Goal: Feedback & Contribution: Submit feedback/report problem

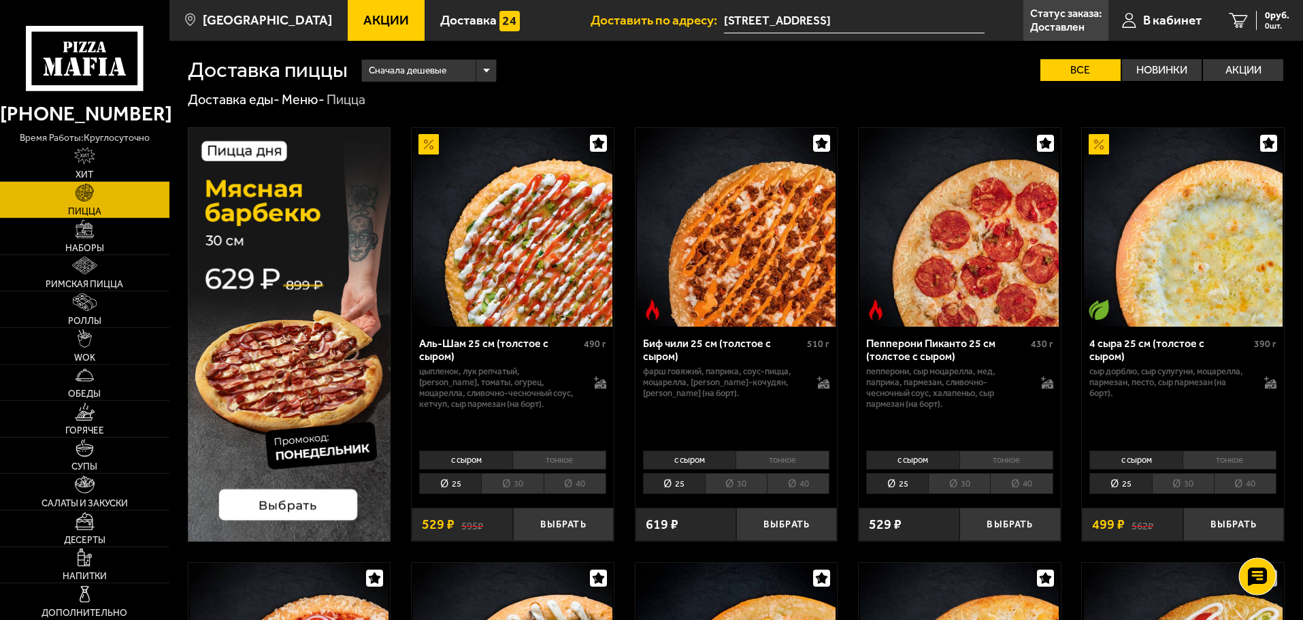
click at [1264, 572] on use at bounding box center [1257, 576] width 20 height 19
click at [1249, 497] on use at bounding box center [1257, 498] width 21 height 18
click at [1137, 22] on link "В кабинет" at bounding box center [1162, 20] width 107 height 41
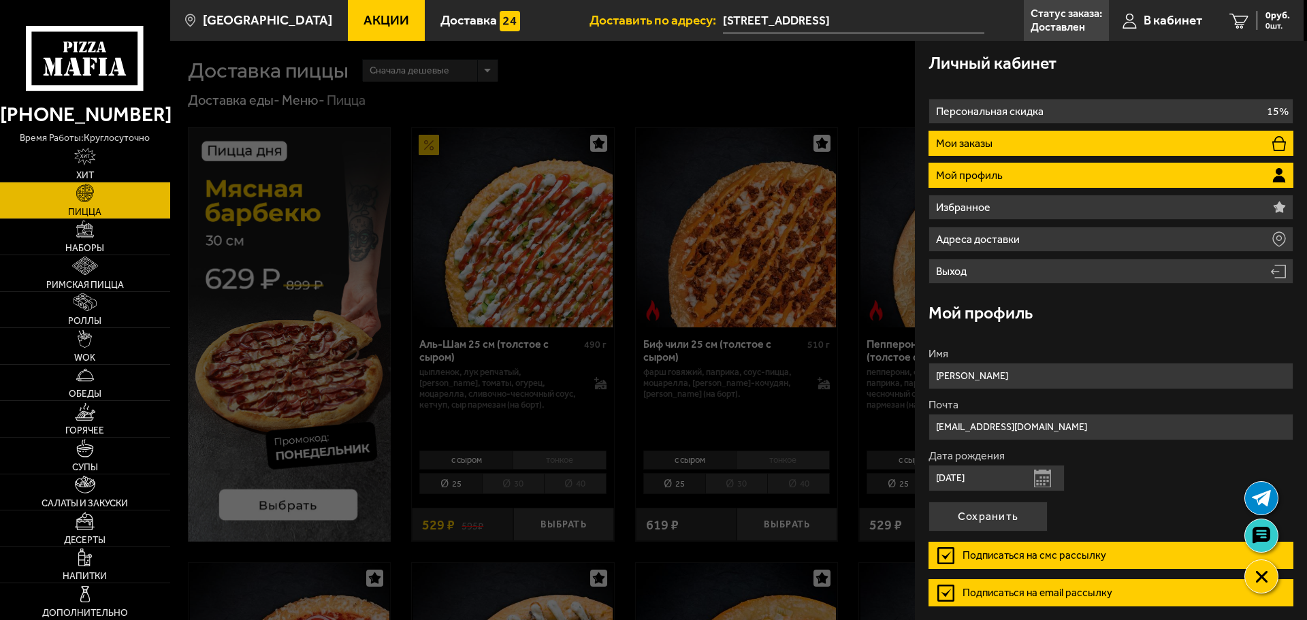
click at [1035, 142] on li "Мои заказы" at bounding box center [1110, 143] width 365 height 25
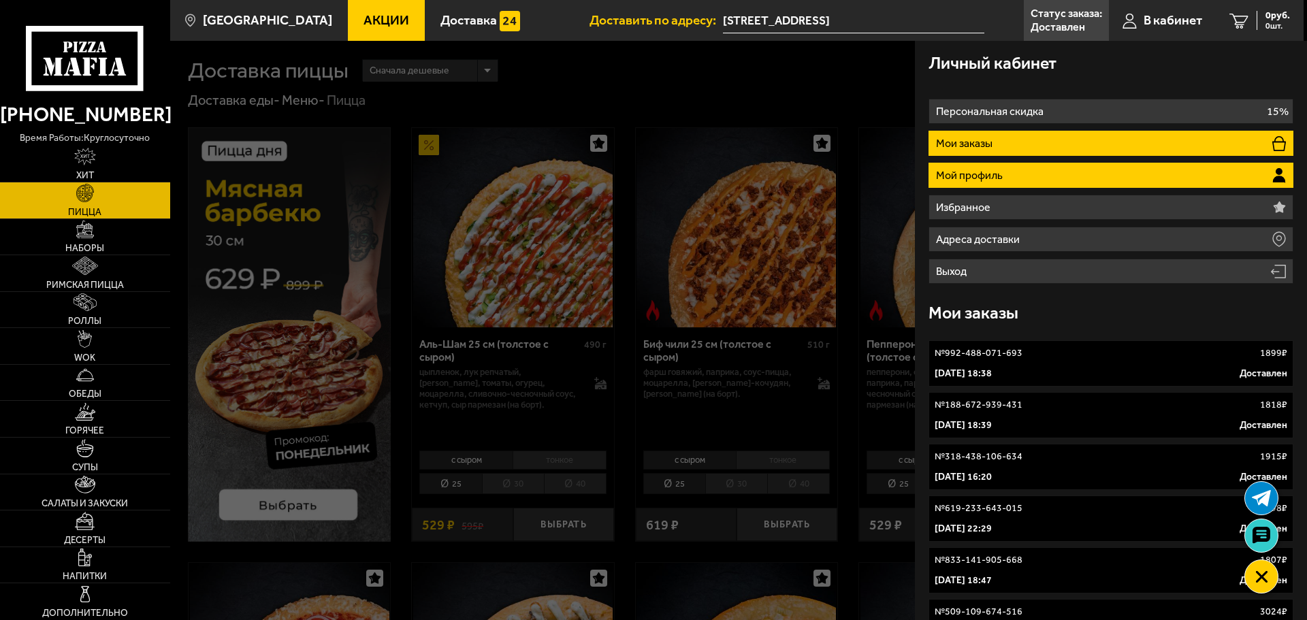
click at [1019, 169] on li "Мой профиль" at bounding box center [1110, 175] width 365 height 25
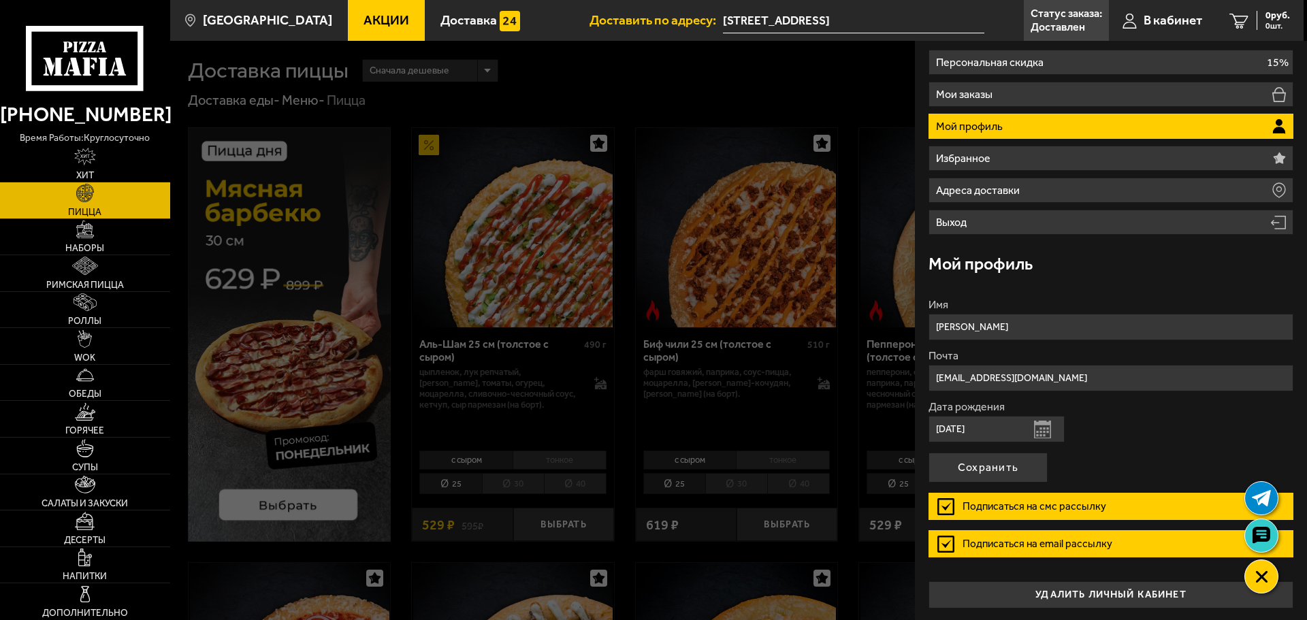
scroll to position [51, 0]
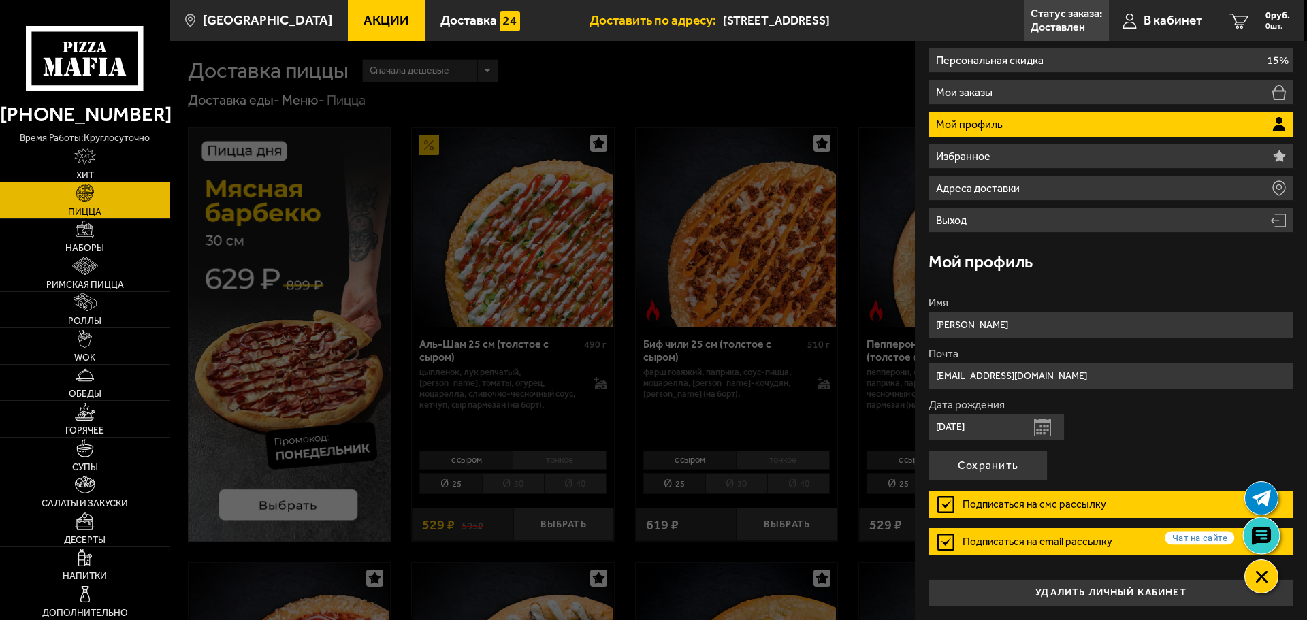
click at [1257, 540] on use at bounding box center [1261, 535] width 20 height 19
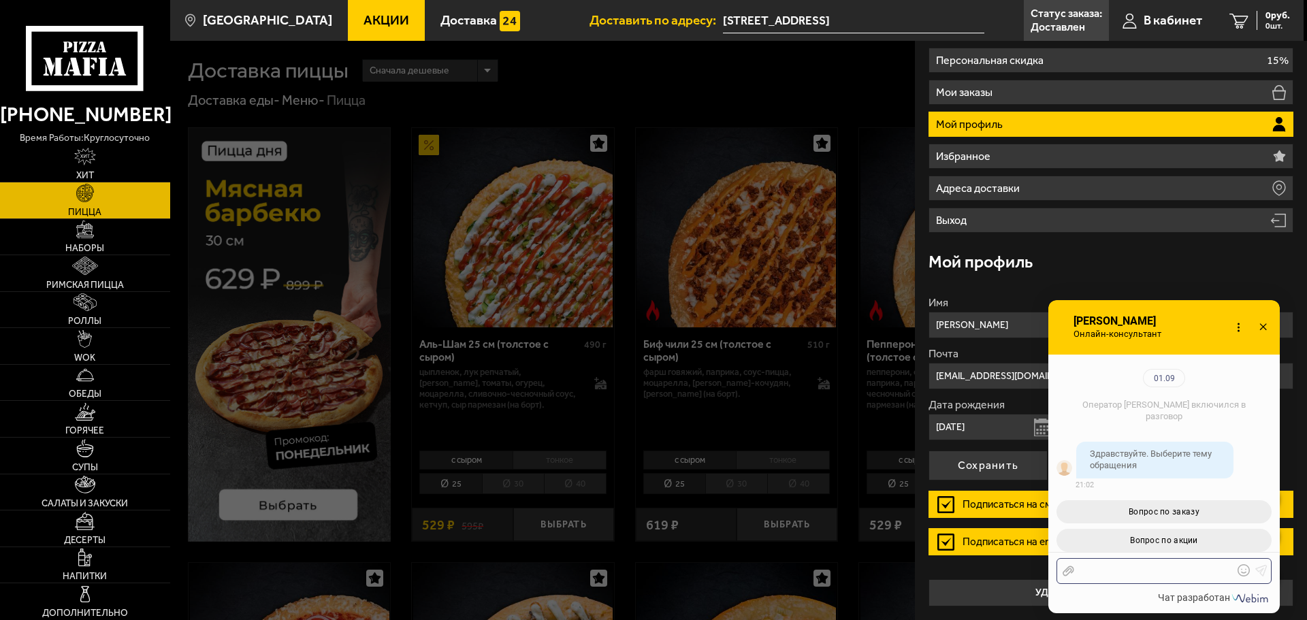
scroll to position [148, 0]
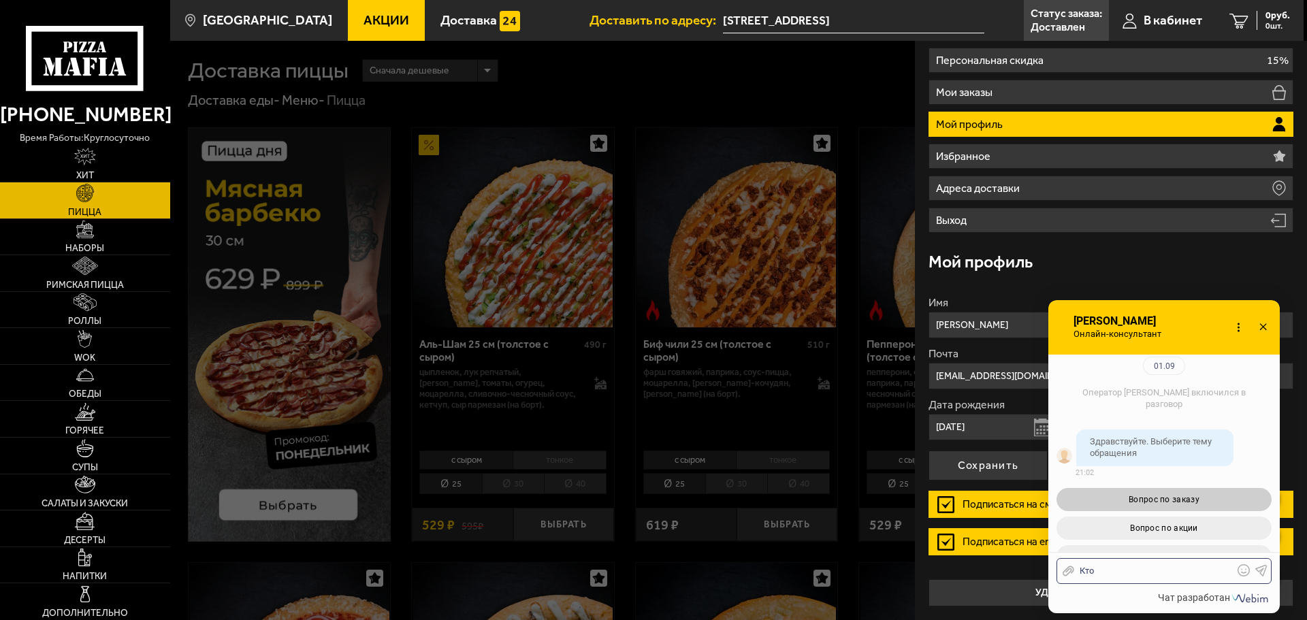
click at [1172, 495] on span "Вопрос по заказу" at bounding box center [1163, 500] width 71 height 10
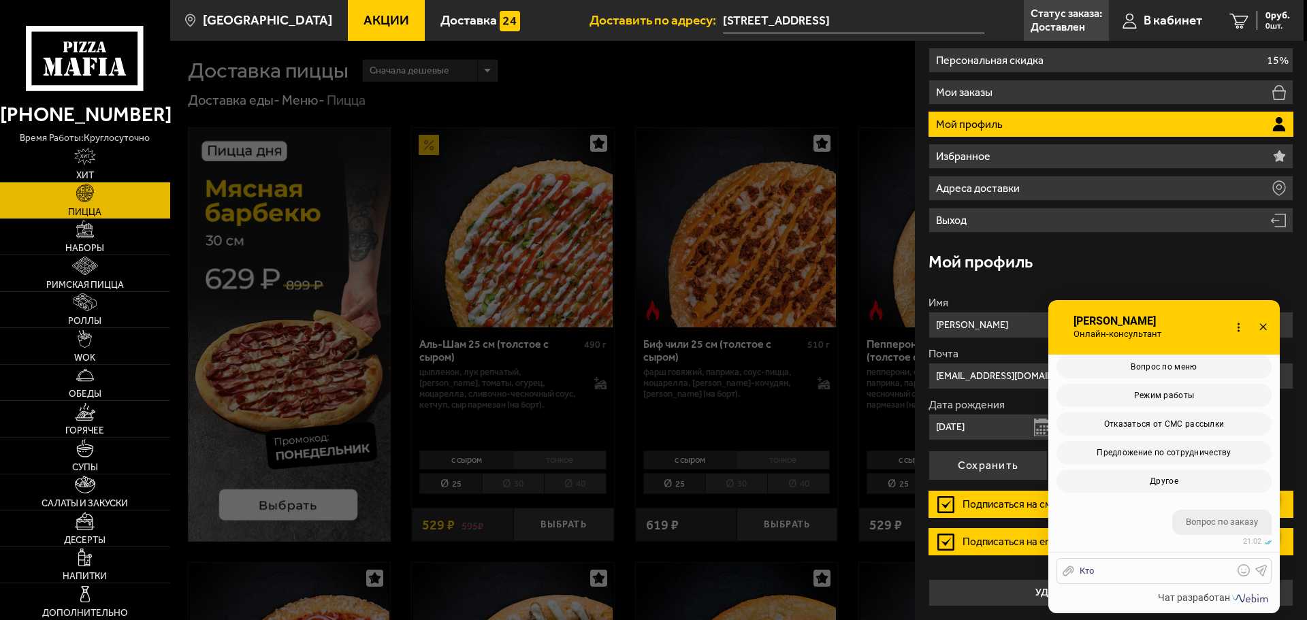
scroll to position [459, 0]
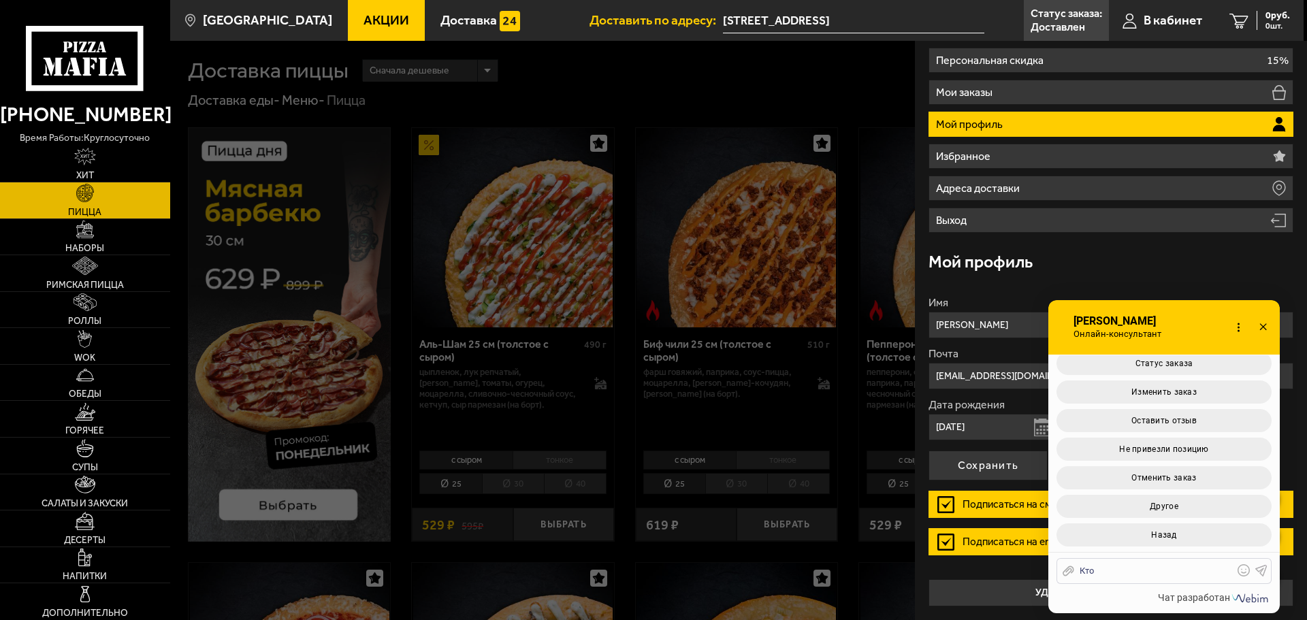
click at [1184, 500] on button "Другое" at bounding box center [1163, 506] width 215 height 23
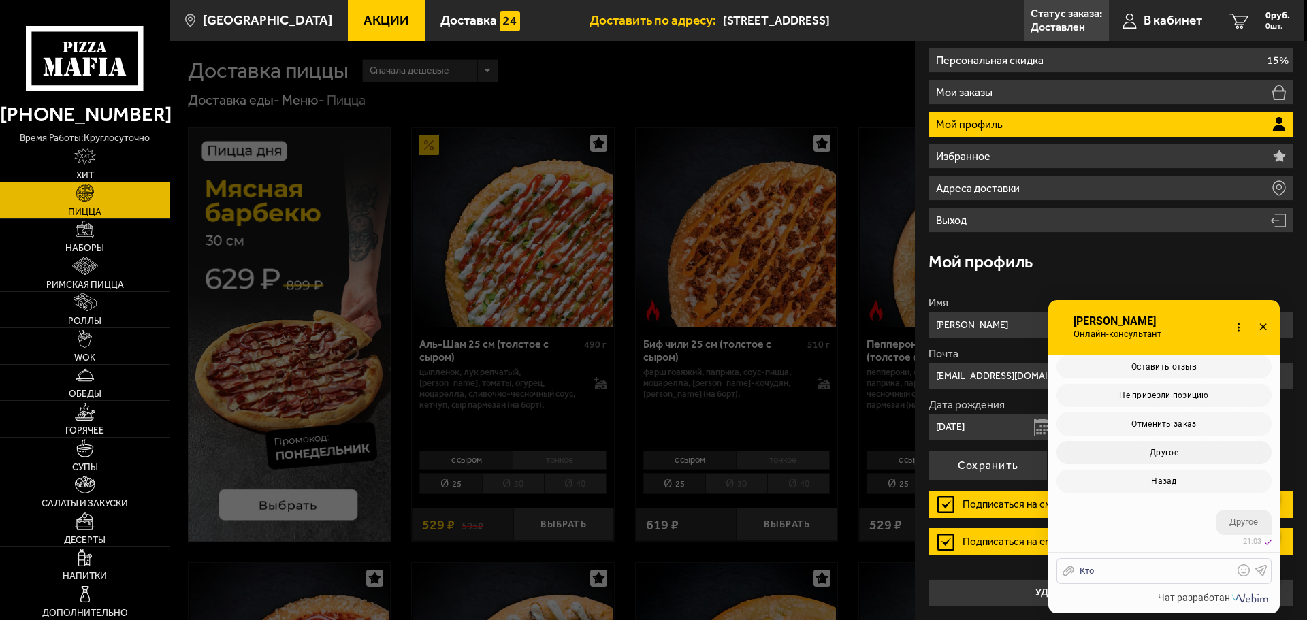
scroll to position [642, 0]
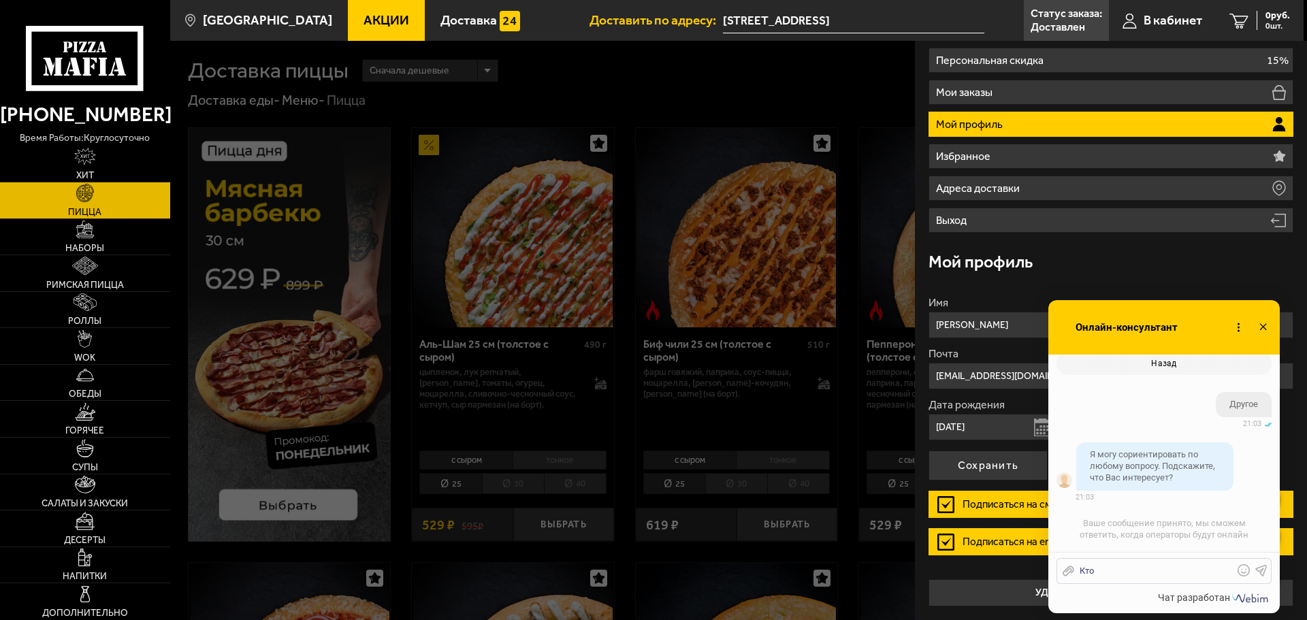
click at [1126, 574] on div "Кто" at bounding box center [1153, 571] width 159 height 12
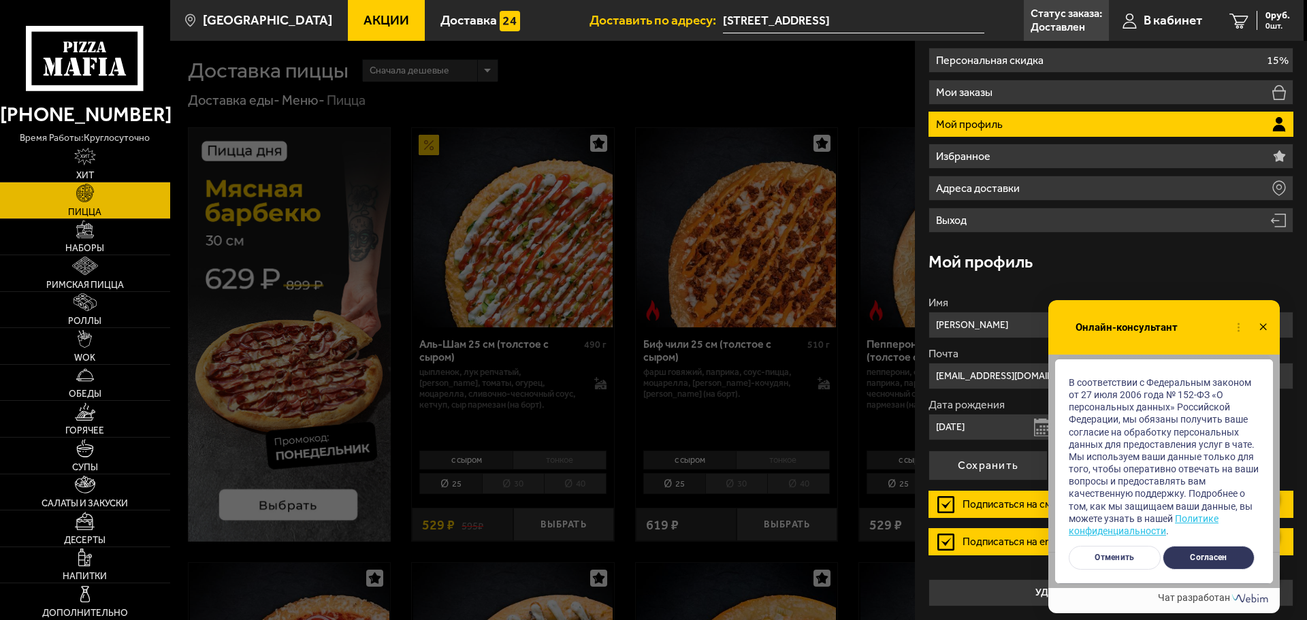
click at [1197, 559] on button "Согласен" at bounding box center [1208, 558] width 92 height 24
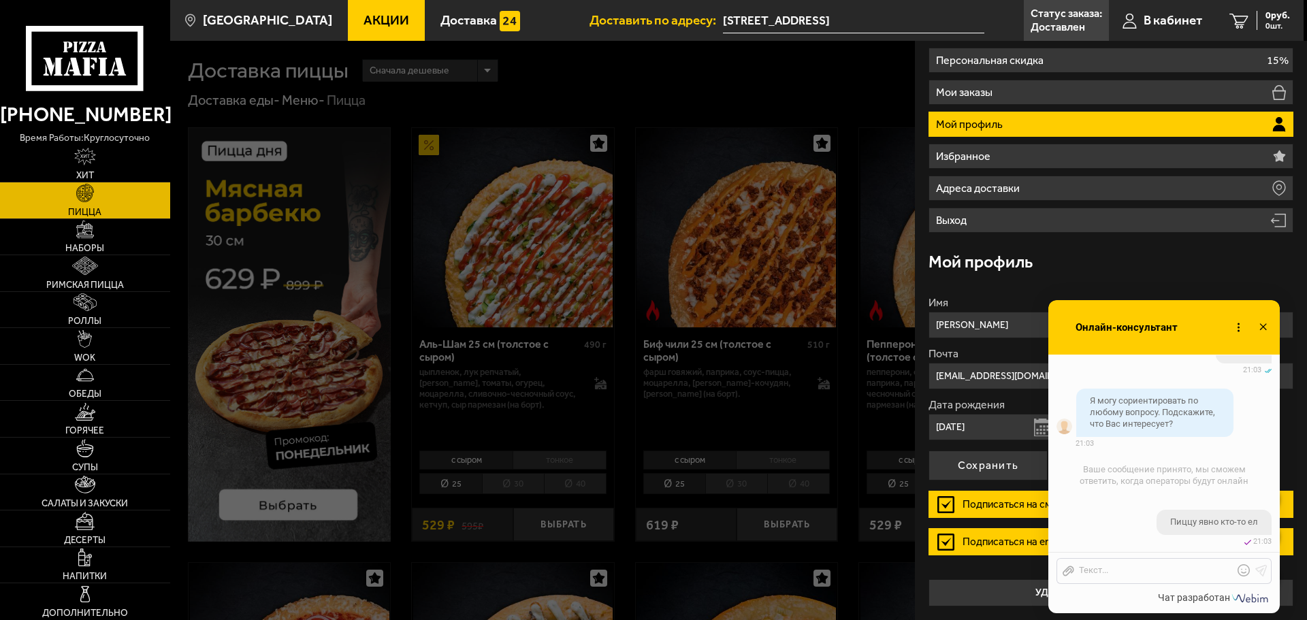
click at [1066, 574] on icon at bounding box center [1068, 571] width 12 height 12
click at [0, 0] on input "Отправить файл" at bounding box center [0, 0] width 0 height 0
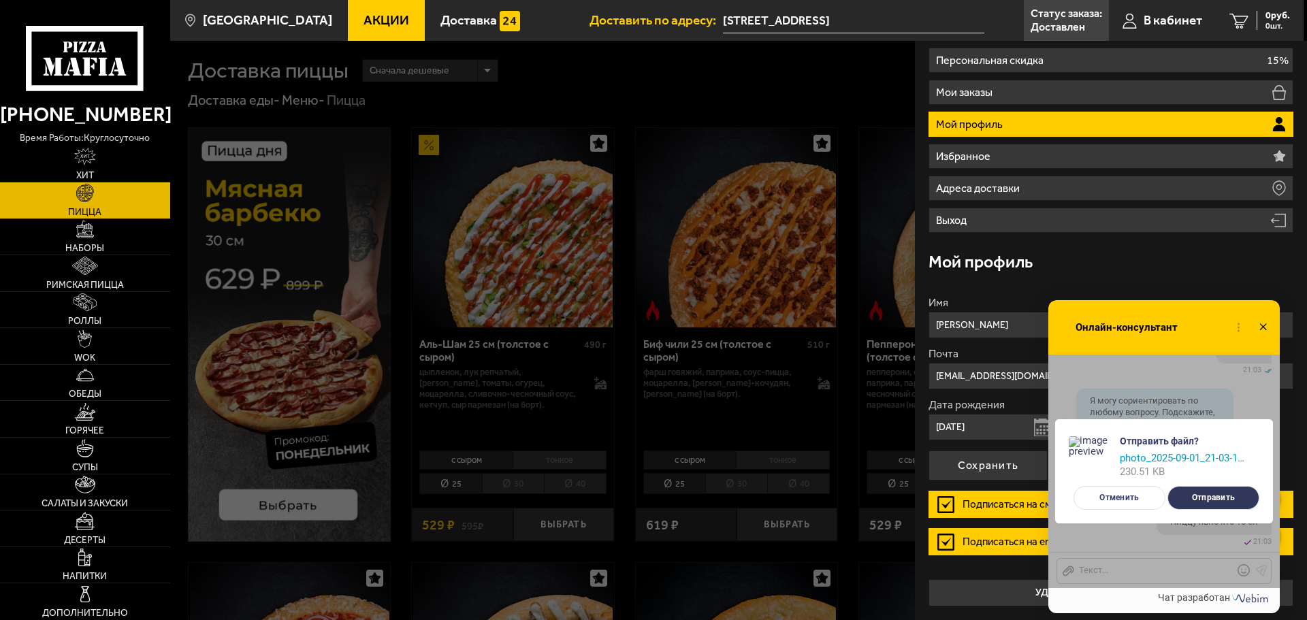
click at [1221, 498] on button "Отправить" at bounding box center [1213, 498] width 92 height 24
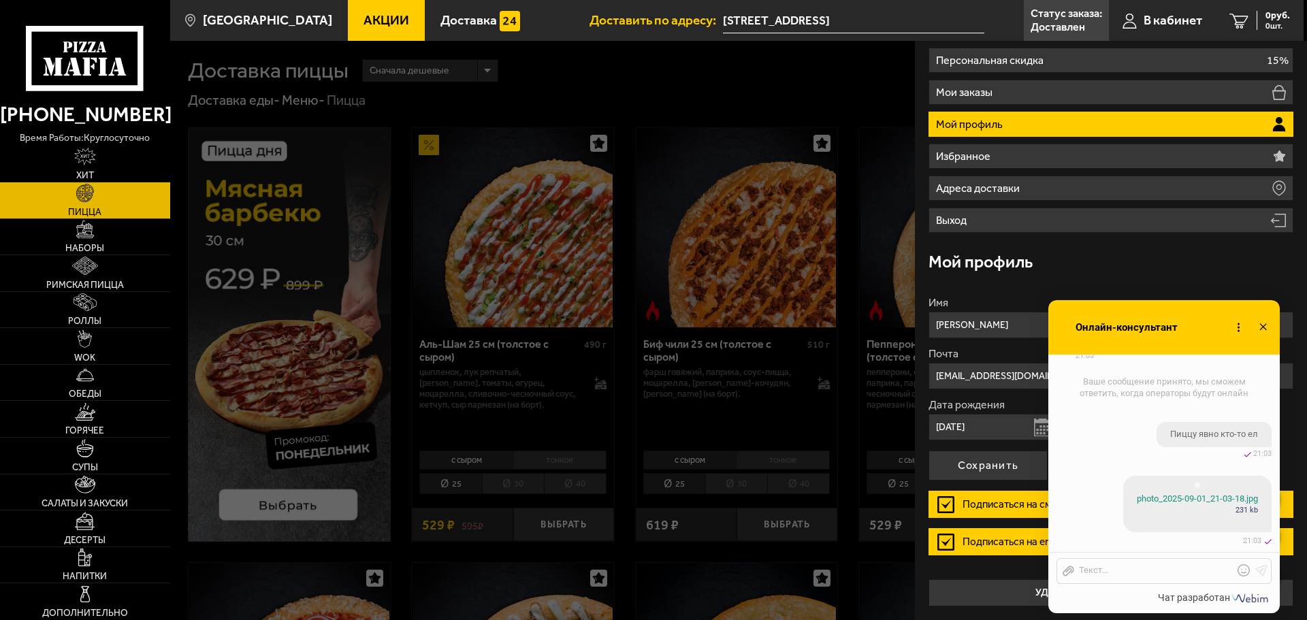
scroll to position [939, 0]
click at [1200, 472] on img at bounding box center [1197, 480] width 121 height 16
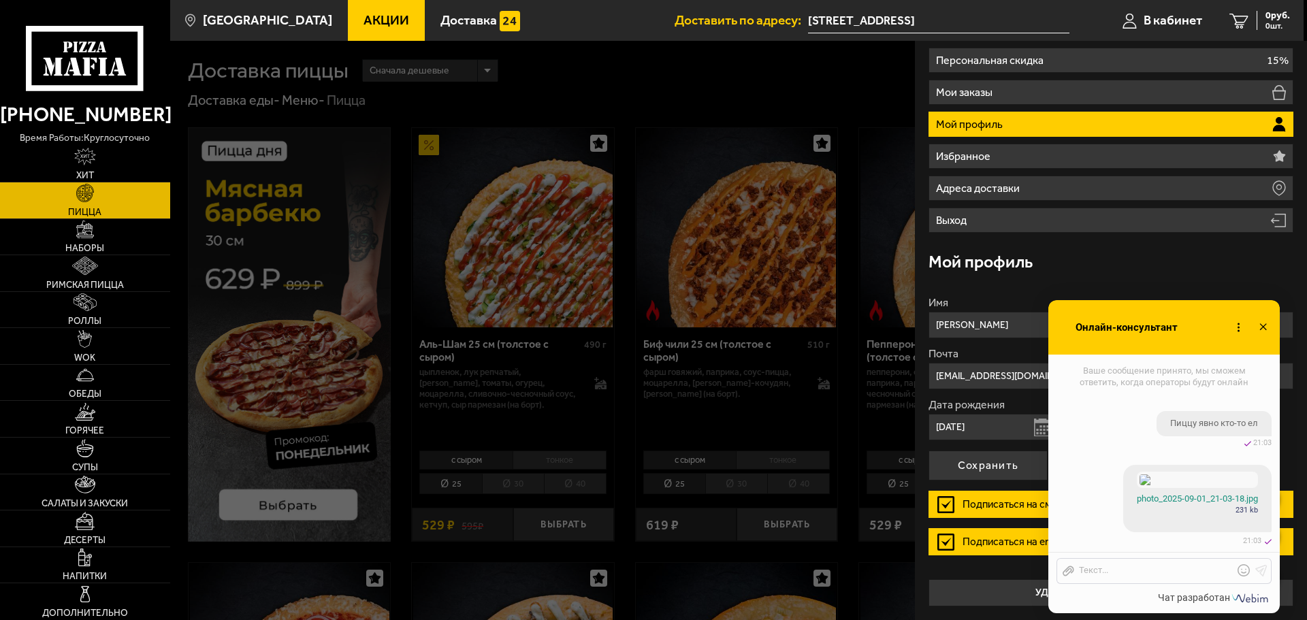
checkbox input "true"
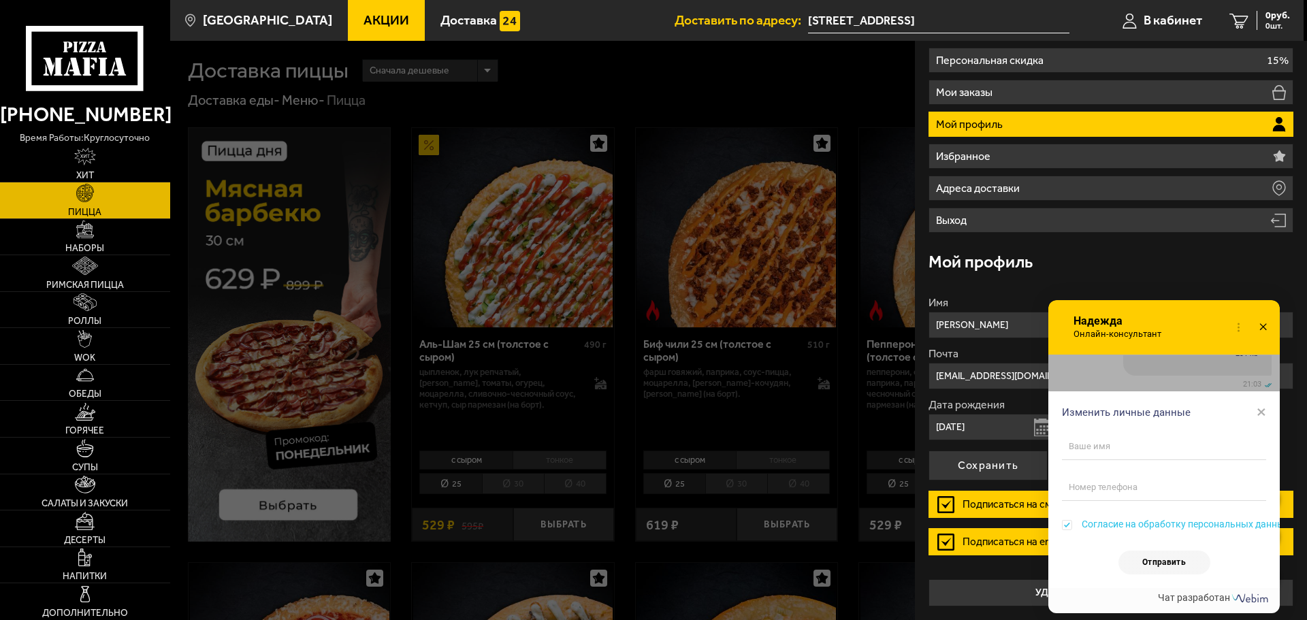
scroll to position [1090, 0]
click at [1149, 446] on input "text" at bounding box center [1164, 446] width 204 height 27
type input "[PERSON_NAME]"
click at [1083, 489] on input "[PHONE_NUMBER]" at bounding box center [1164, 487] width 204 height 27
click at [1160, 483] on input "[PHONE_NUMBER]" at bounding box center [1164, 487] width 204 height 27
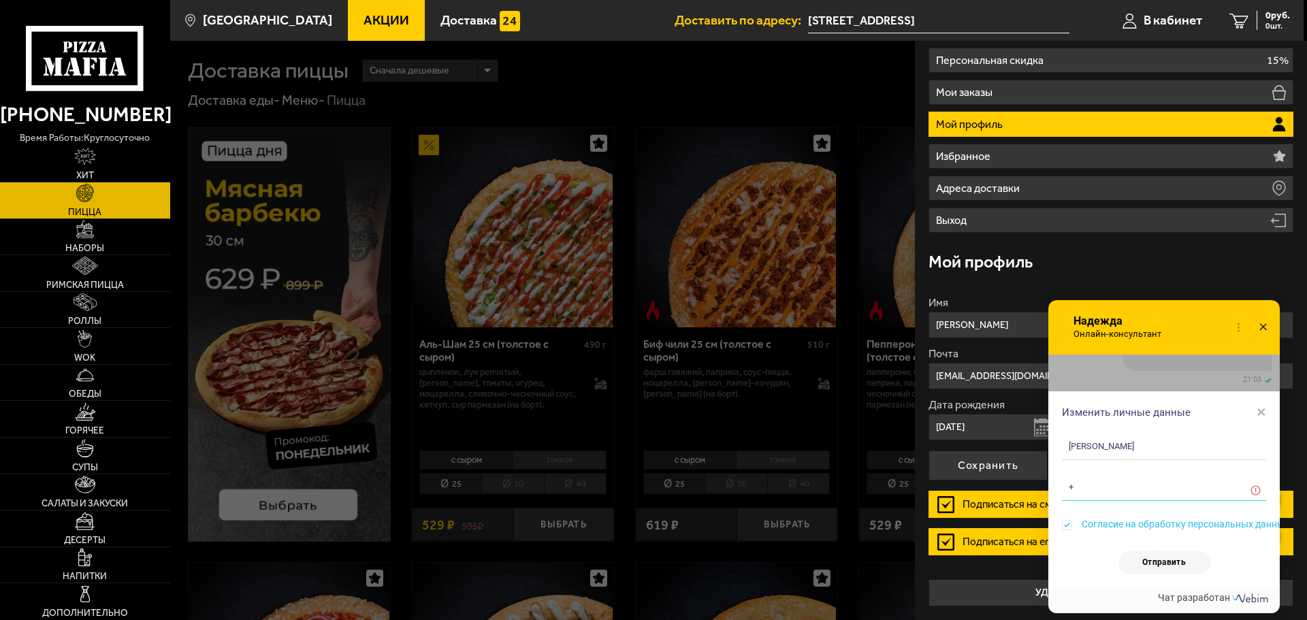
type input "+"
click at [1087, 414] on div "Изменить личные данные ×" at bounding box center [1163, 408] width 231 height 34
click at [1261, 410] on span "×" at bounding box center [1261, 412] width 10 height 20
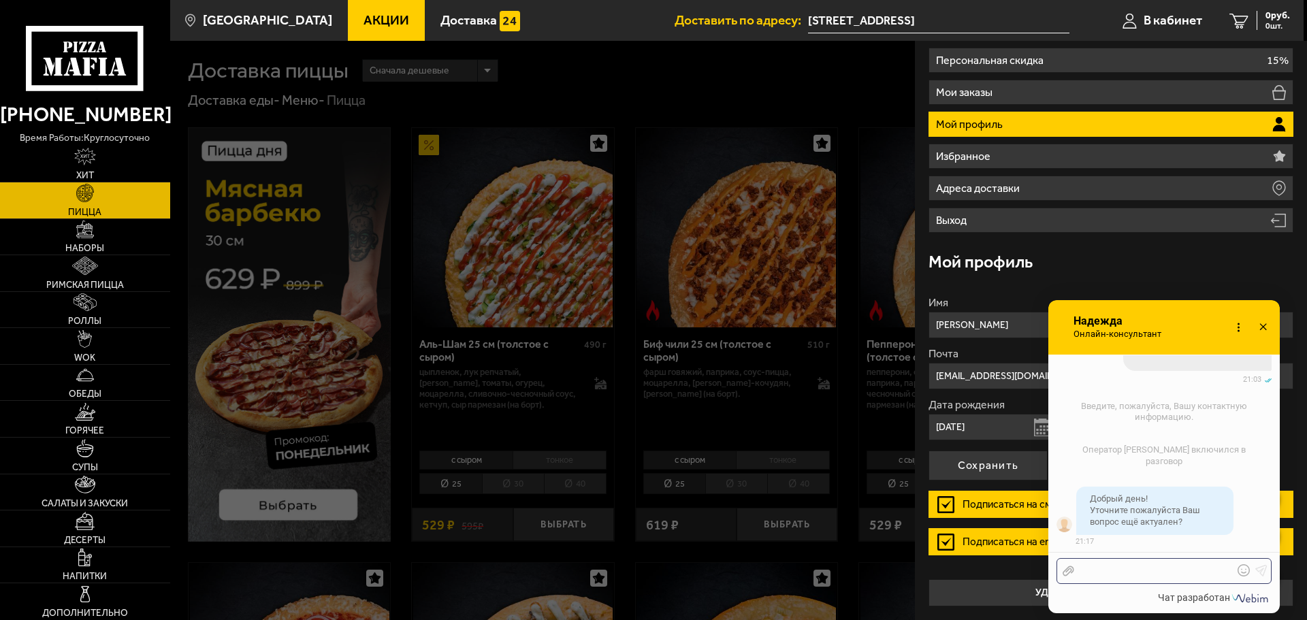
click at [1115, 568] on div at bounding box center [1153, 571] width 159 height 12
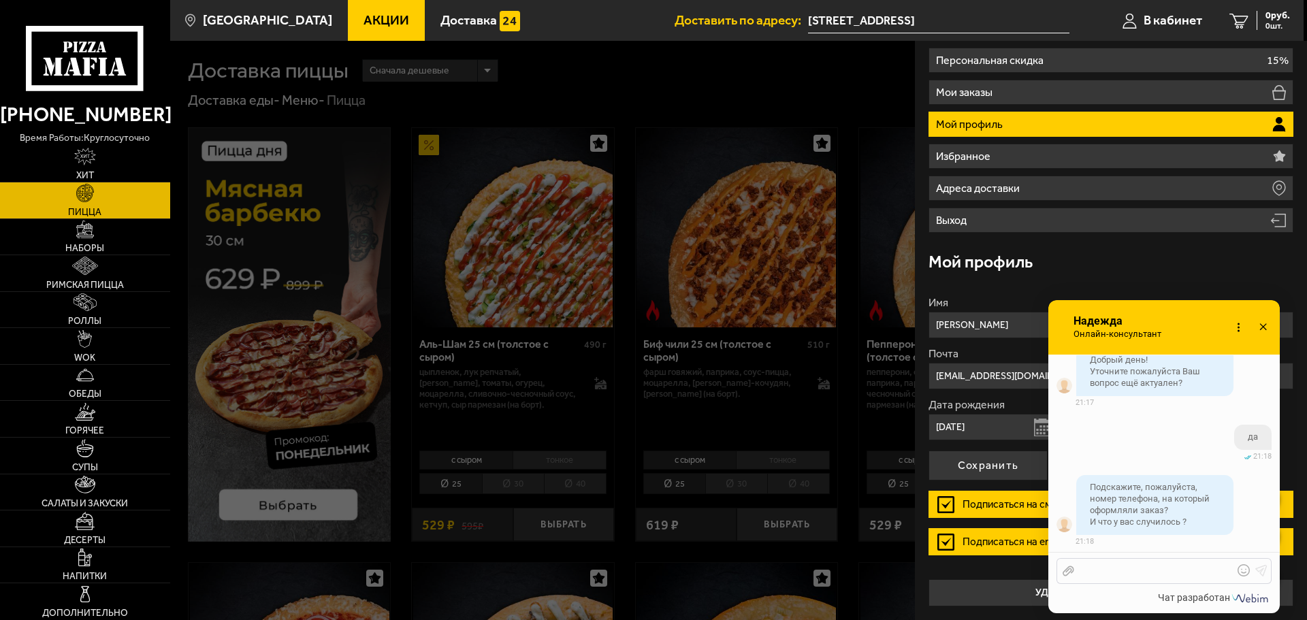
scroll to position [1228, 0]
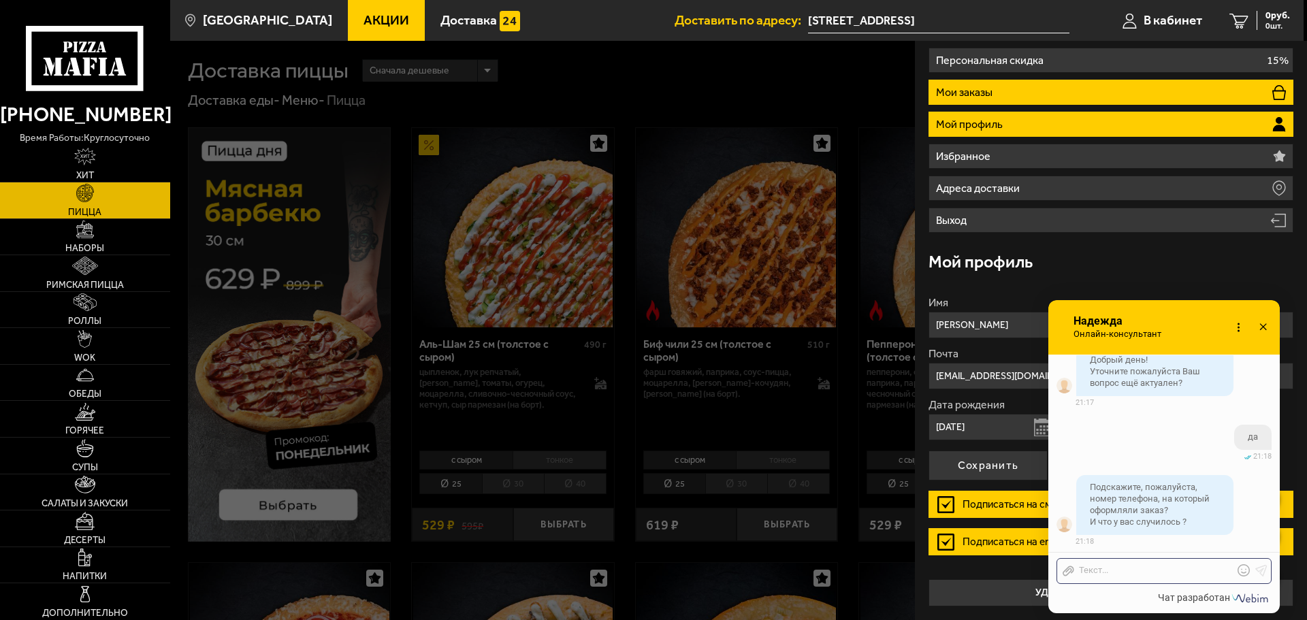
click at [1077, 88] on li "Мои заказы" at bounding box center [1110, 92] width 365 height 25
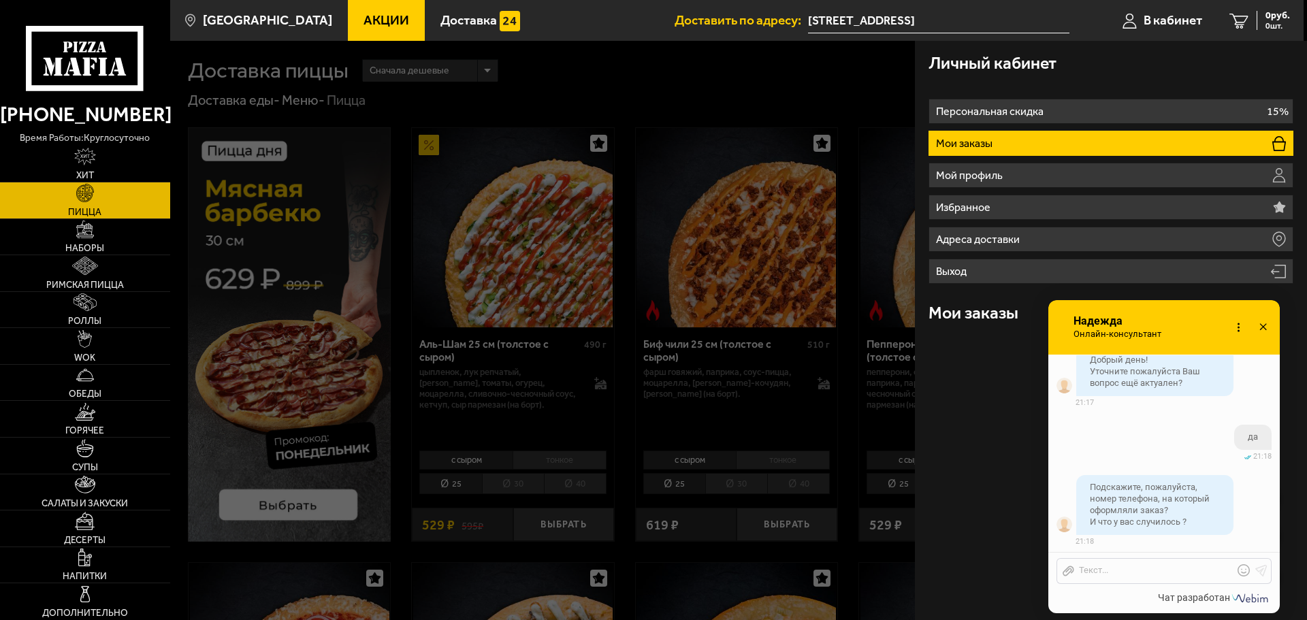
scroll to position [0, 0]
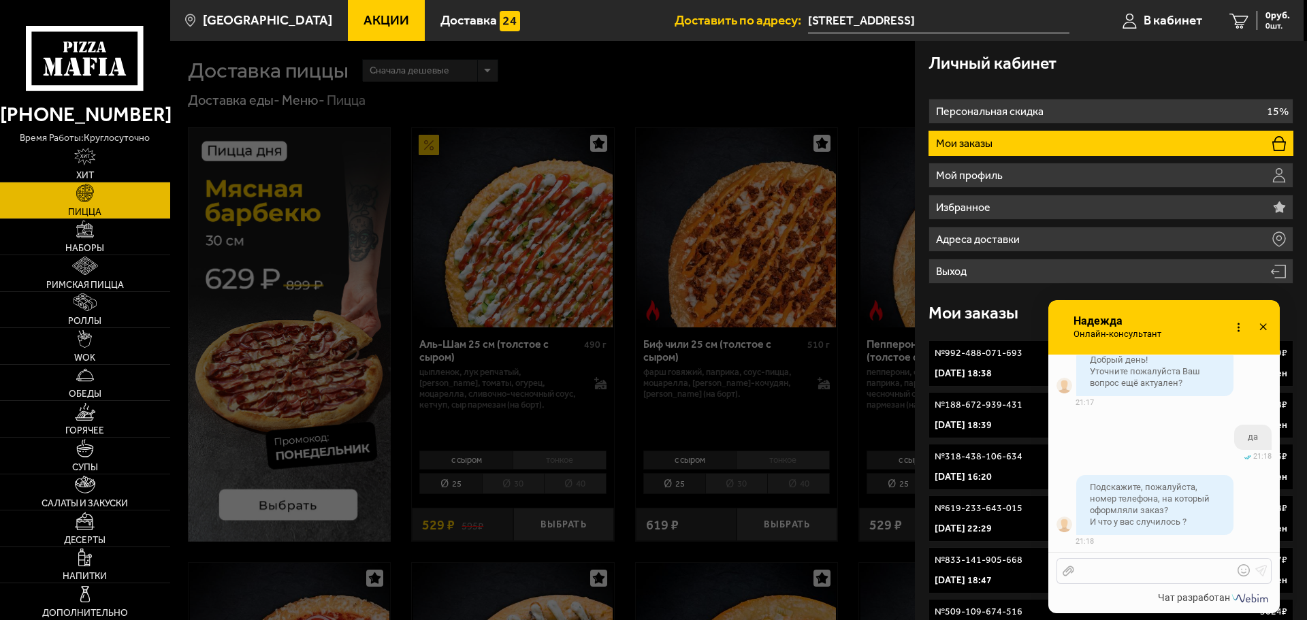
click at [1121, 574] on div "Отправить файл Текст..." at bounding box center [1163, 571] width 215 height 26
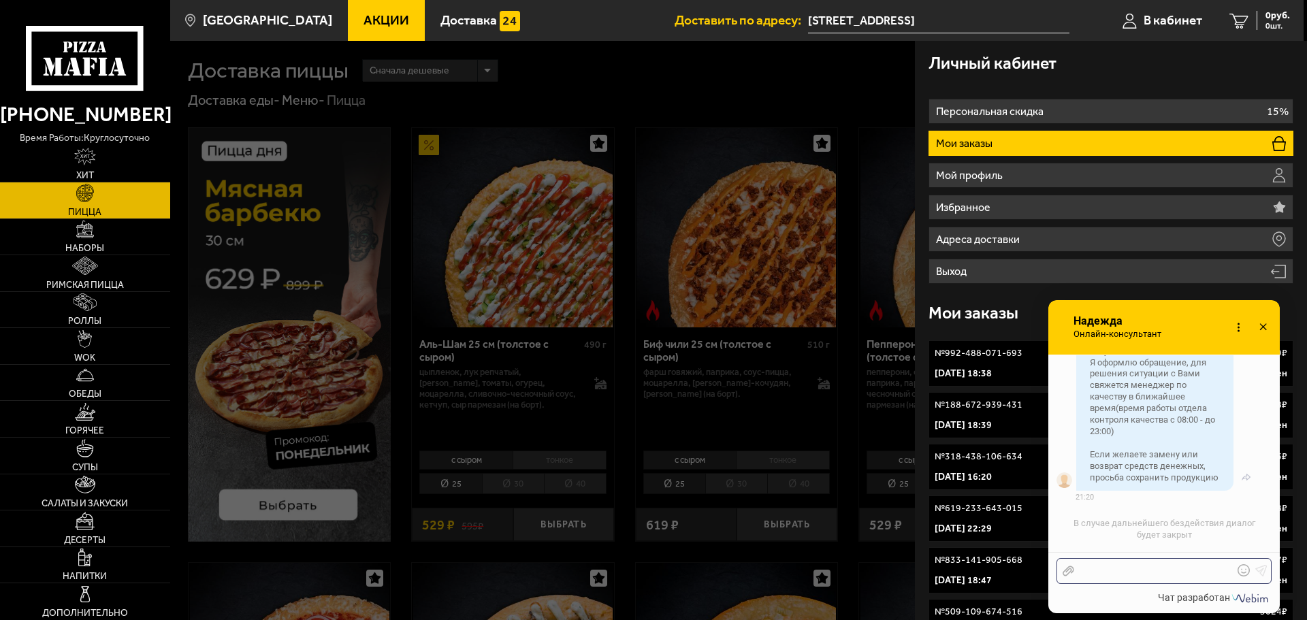
scroll to position [1615, 0]
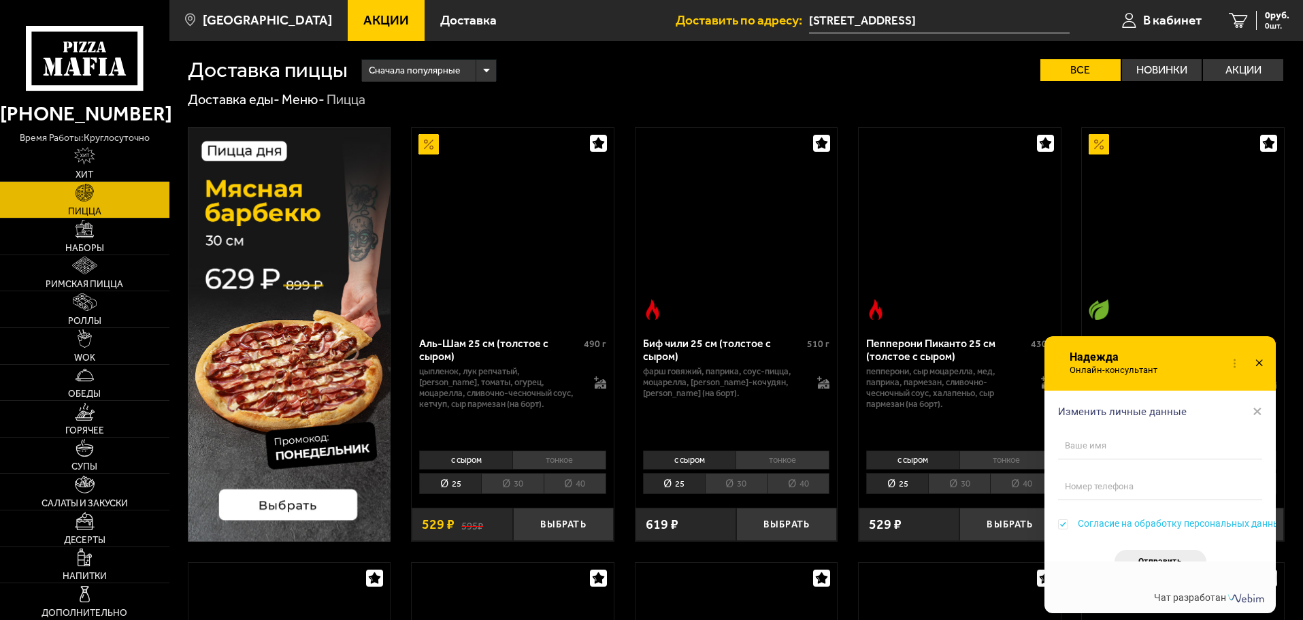
checkbox input "true"
